Goal: Task Accomplishment & Management: Use online tool/utility

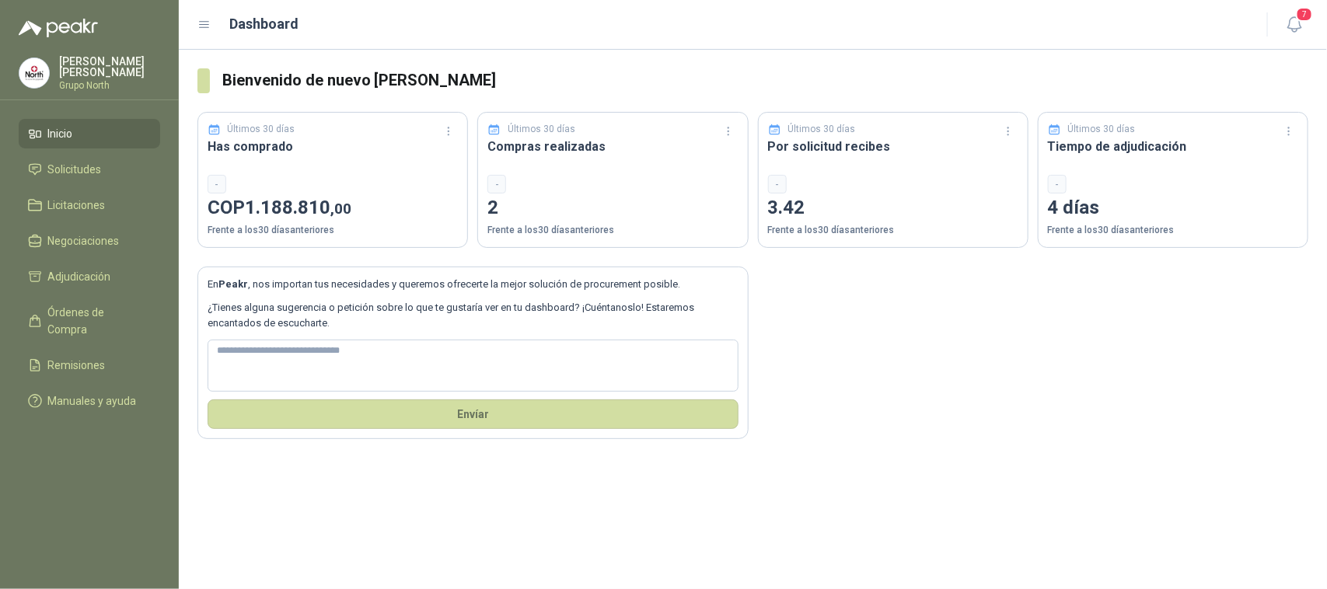
click at [1314, 18] on header "Dashboard 7" at bounding box center [753, 25] width 1148 height 50
click at [1303, 18] on span "7" at bounding box center [1304, 14] width 17 height 15
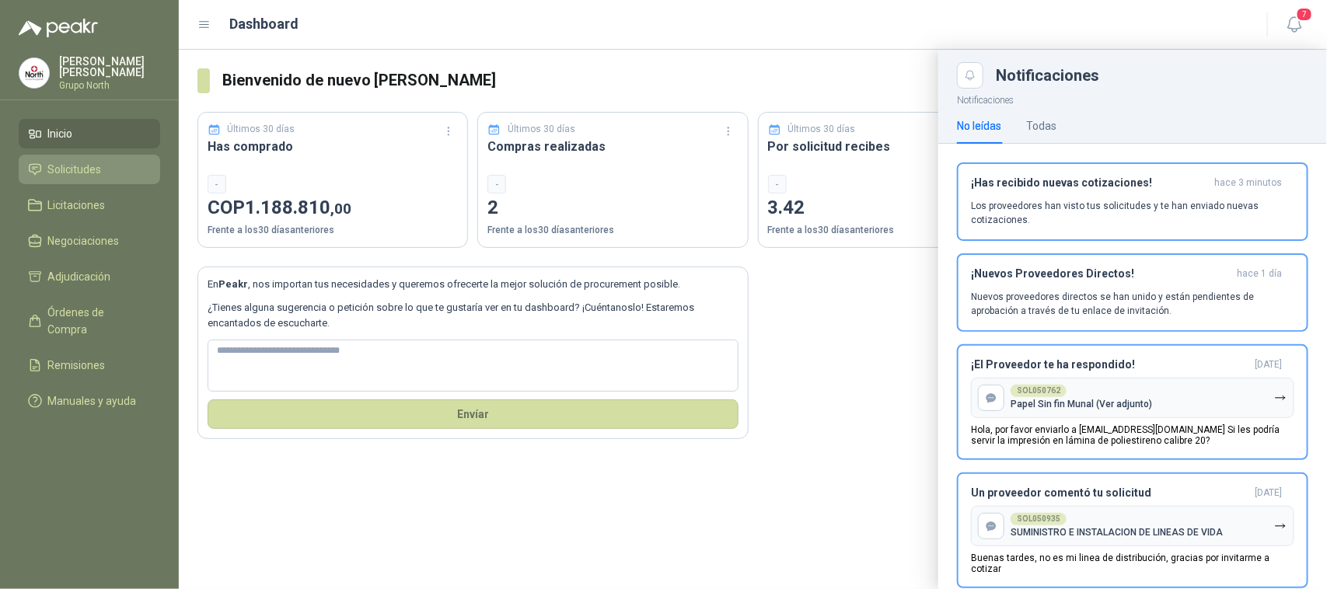
click at [67, 167] on span "Solicitudes" at bounding box center [75, 169] width 54 height 17
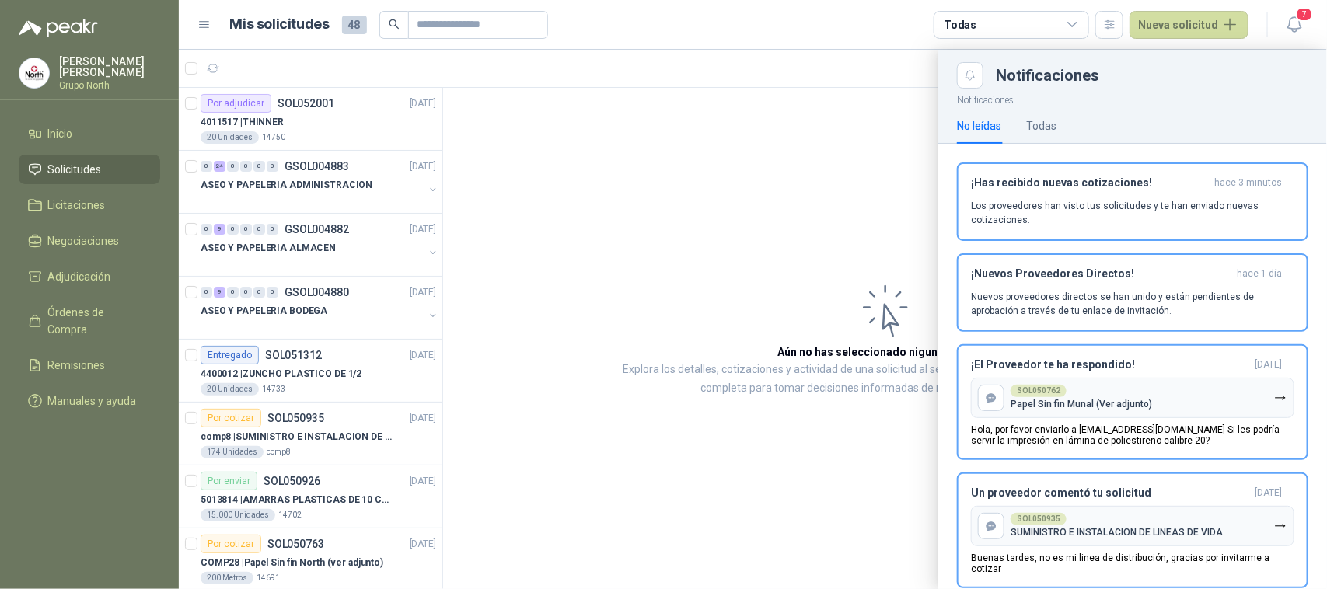
drag, startPoint x: 433, startPoint y: 305, endPoint x: 434, endPoint y: 421, distance: 116.6
click at [434, 421] on div at bounding box center [753, 319] width 1148 height 539
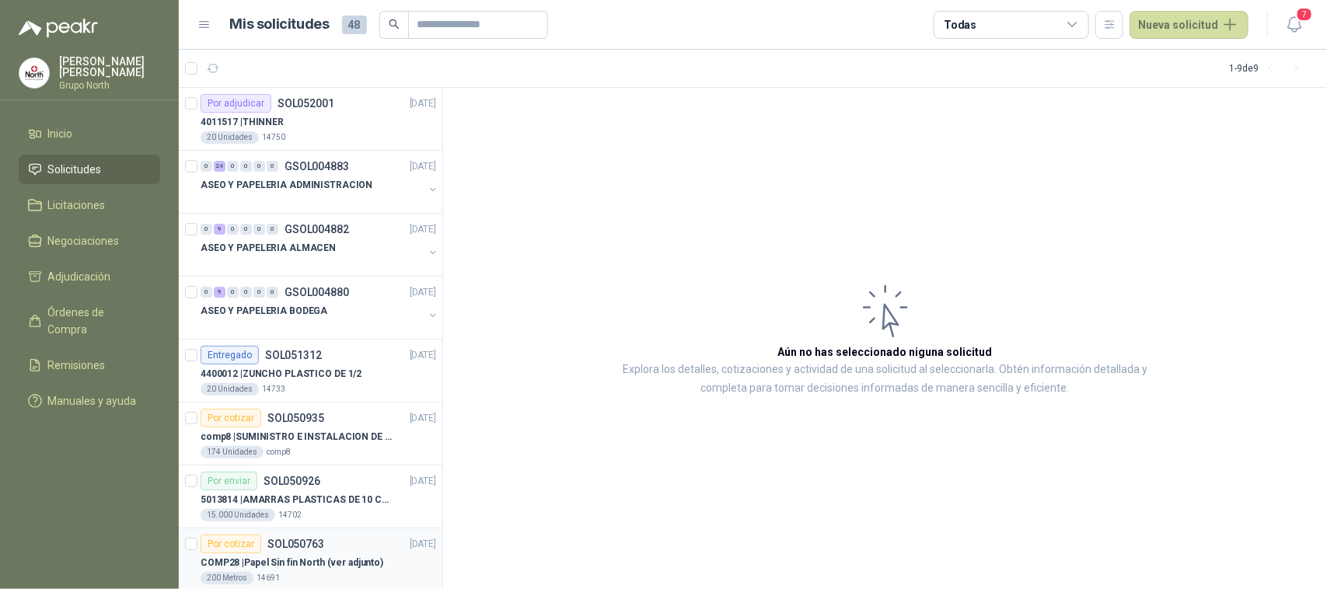
drag, startPoint x: 434, startPoint y: 429, endPoint x: 424, endPoint y: 532, distance: 103.8
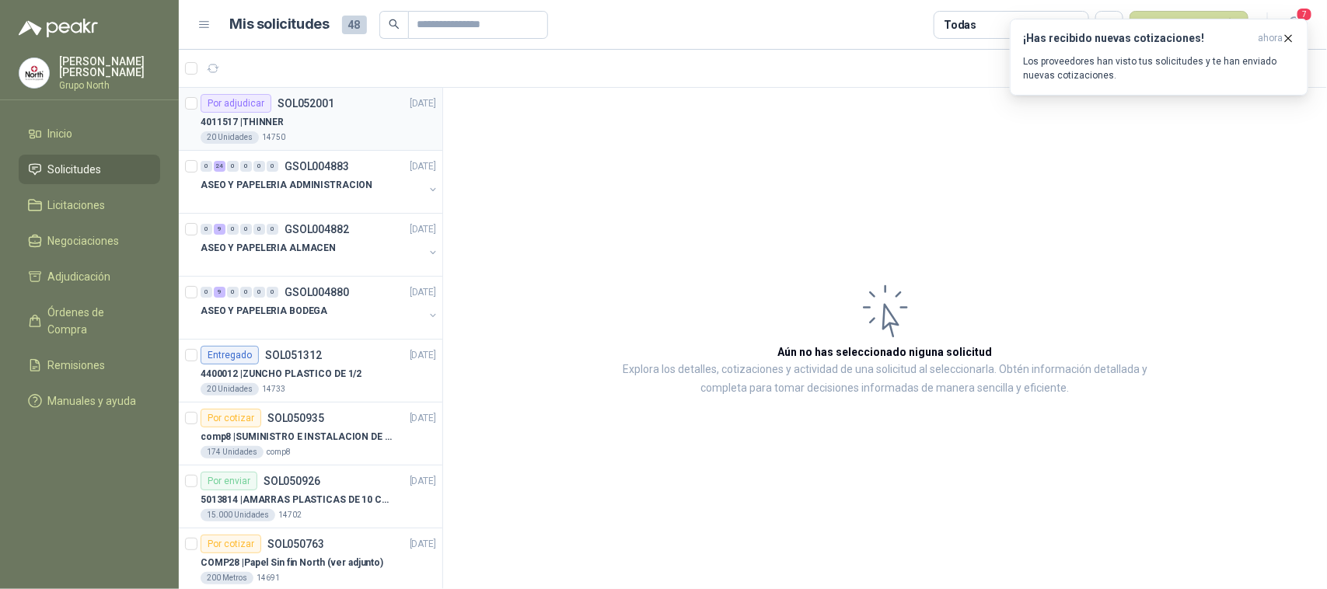
click at [302, 121] on div "4011517 | THINNER" at bounding box center [319, 122] width 236 height 19
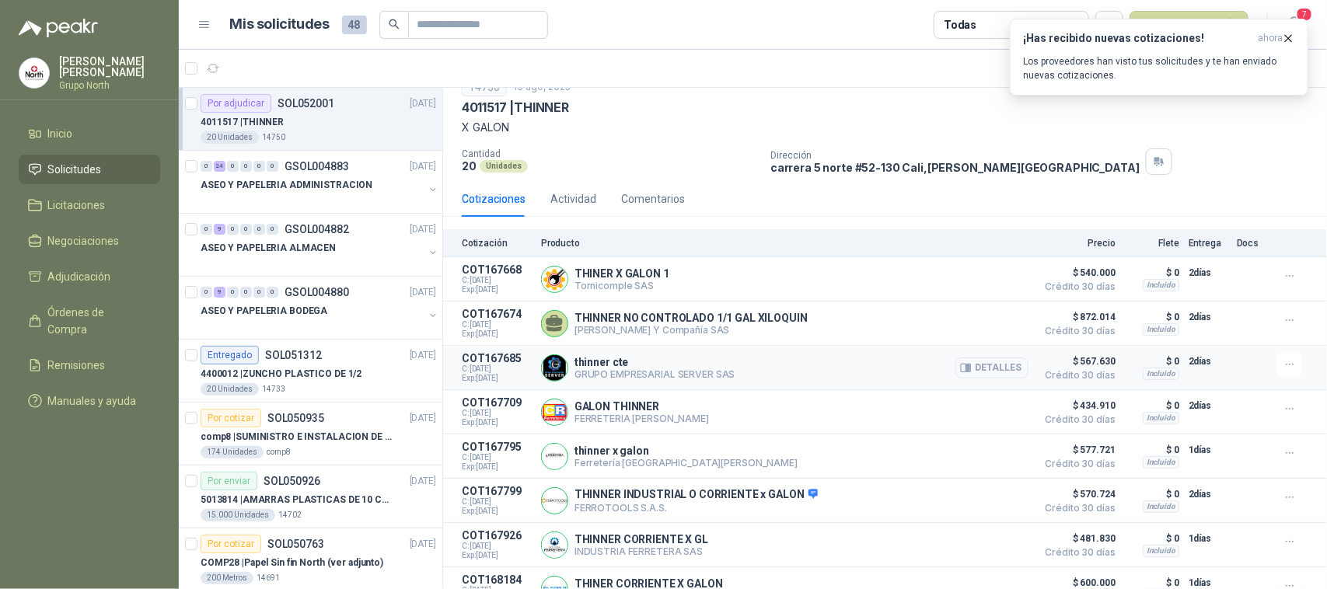
scroll to position [93, 0]
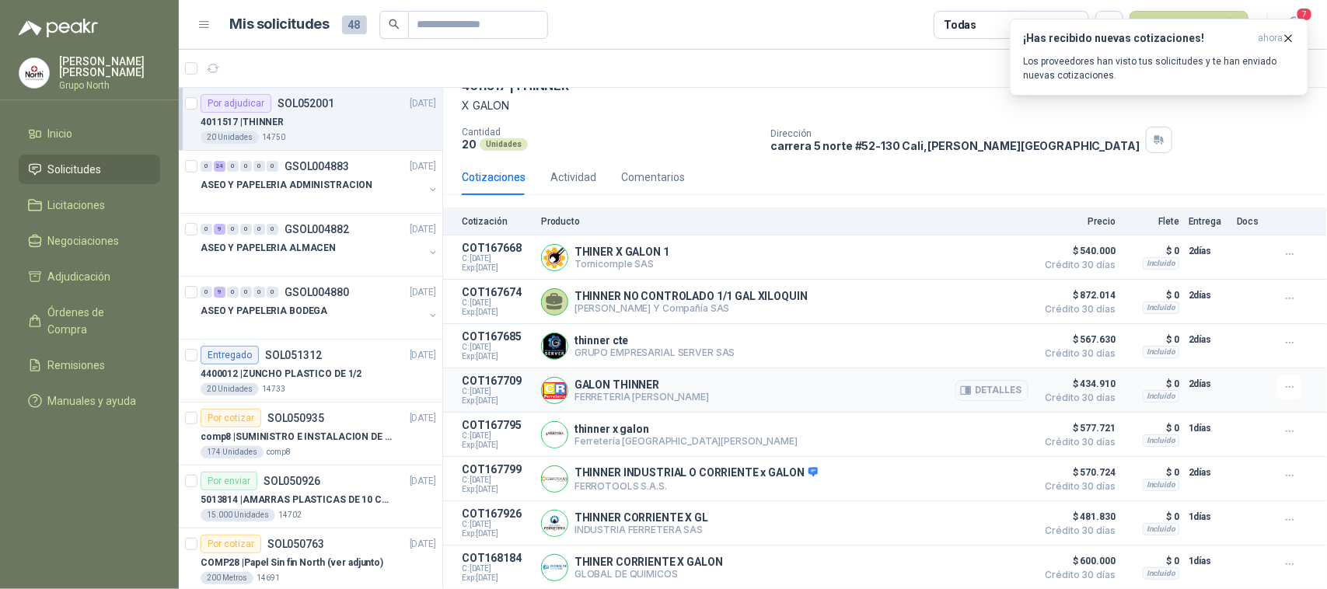
click at [832, 387] on div "GALON THINNER FERRETERIA [PERSON_NAME]" at bounding box center [784, 390] width 487 height 31
click at [980, 387] on button "Detalles" at bounding box center [991, 390] width 73 height 21
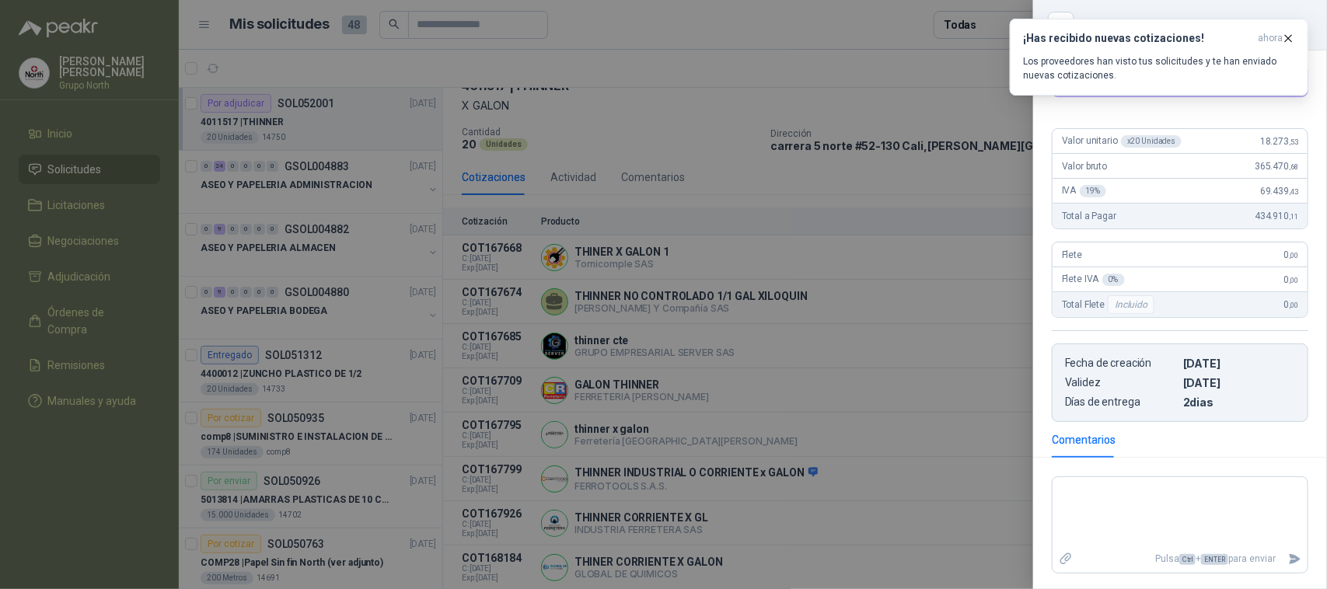
scroll to position [0, 0]
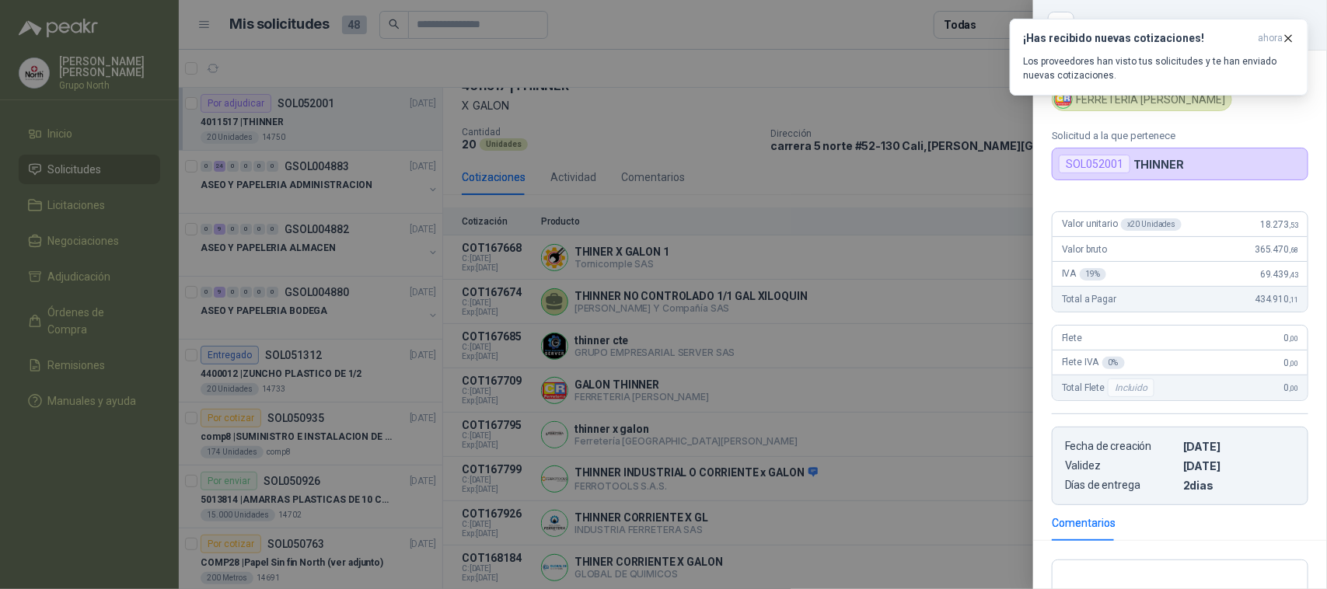
click at [728, 368] on div at bounding box center [663, 294] width 1327 height 589
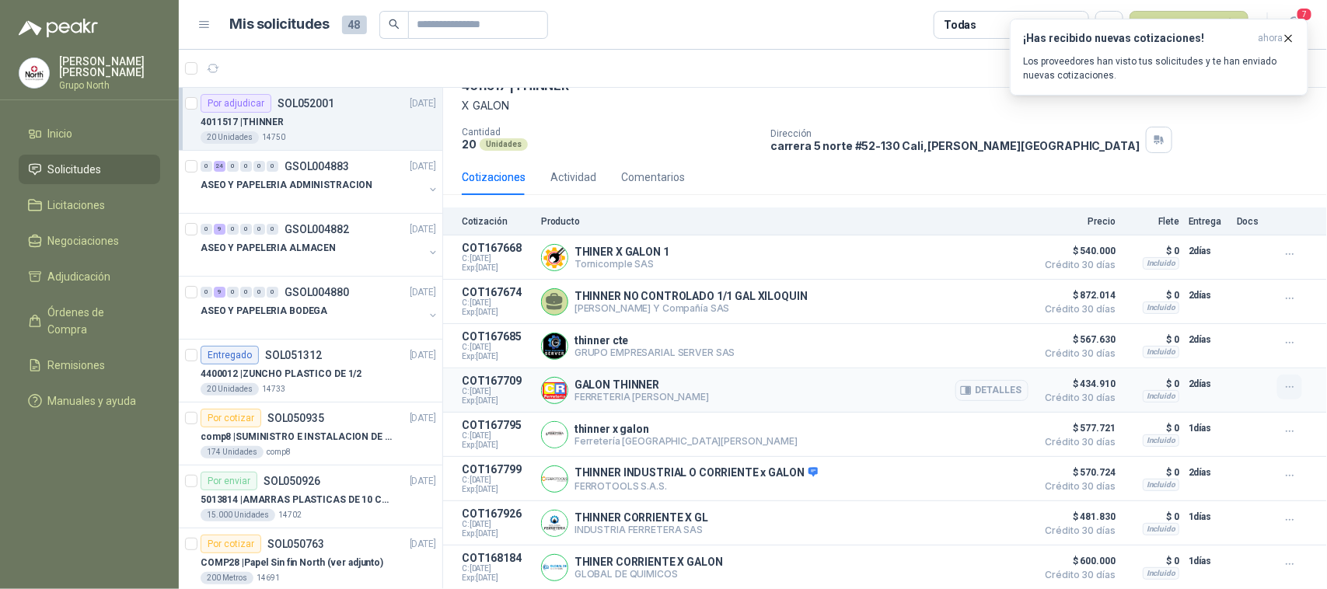
click at [1283, 381] on icon "button" at bounding box center [1289, 387] width 13 height 13
click at [1252, 319] on button "Añadir" at bounding box center [1258, 318] width 124 height 25
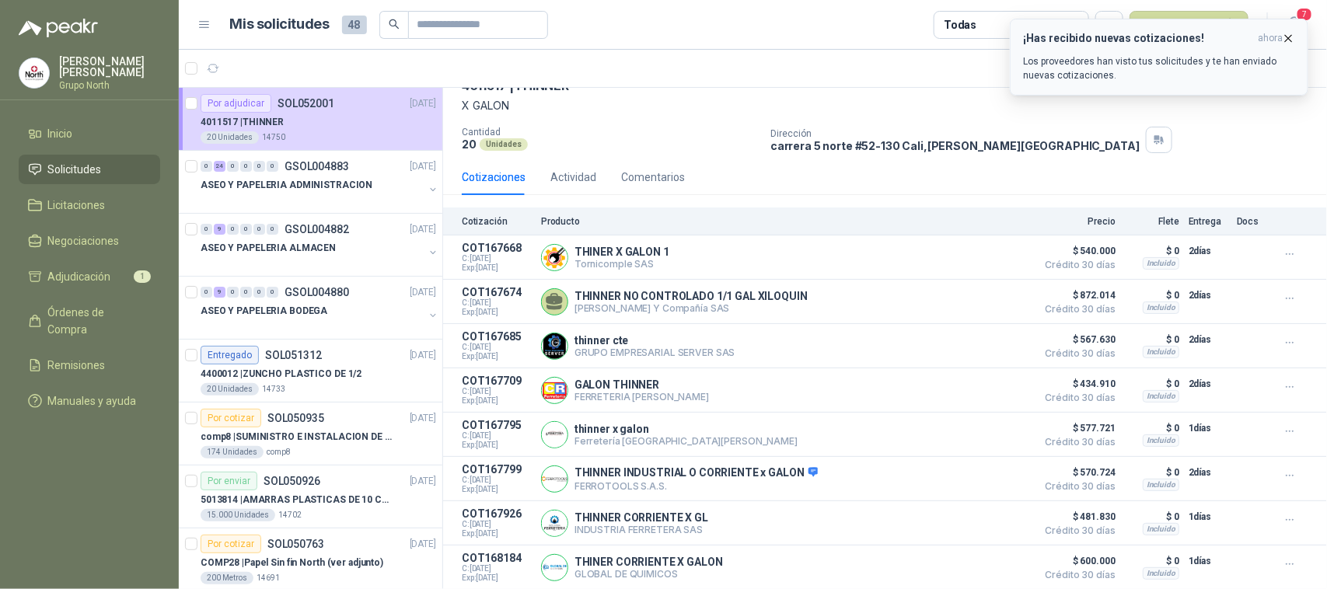
click at [1288, 37] on icon "button" at bounding box center [1288, 38] width 13 height 13
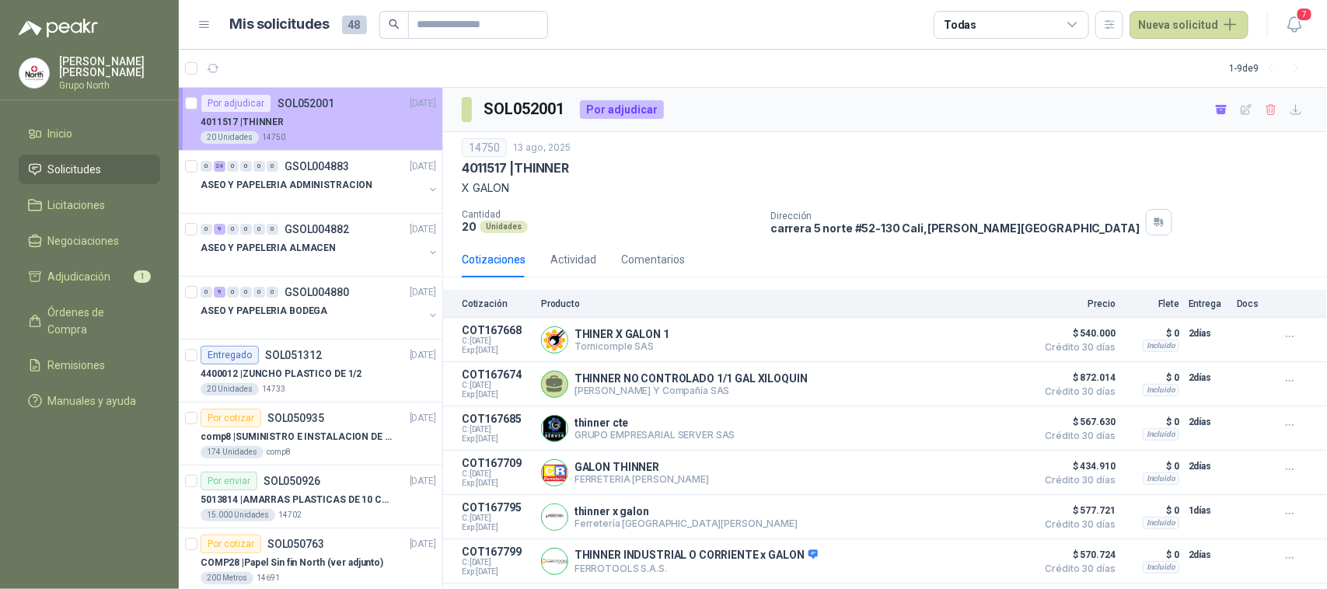
click at [183, 99] on article "Por adjudicar SOL052001 [DATE] 4011517 | THINNER 20 Unidades 14750" at bounding box center [311, 119] width 264 height 63
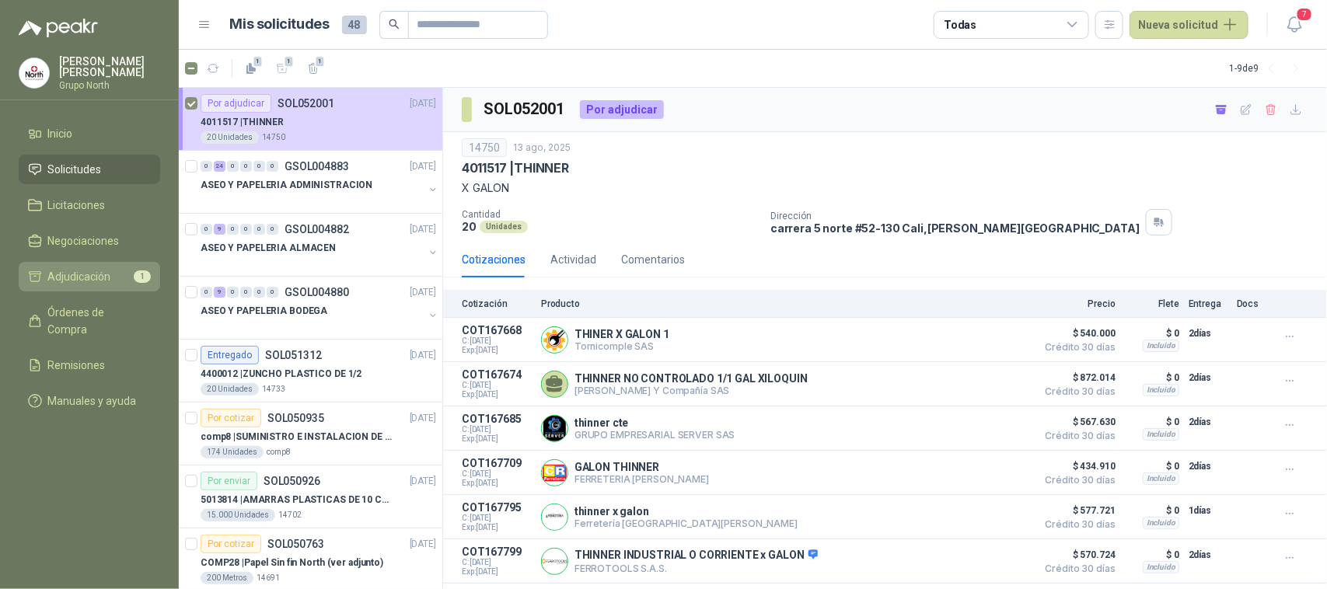
click at [110, 264] on link "Adjudicación 1" at bounding box center [89, 277] width 141 height 30
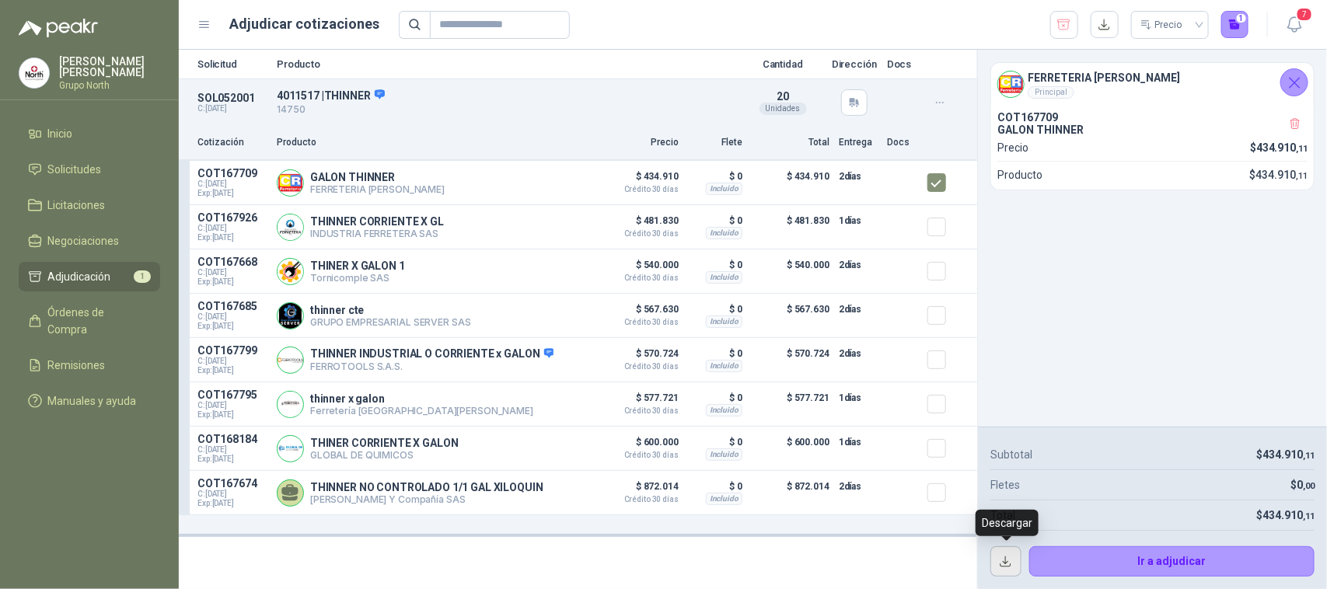
click at [1003, 568] on button "button" at bounding box center [1005, 561] width 31 height 31
